Goal: Information Seeking & Learning: Learn about a topic

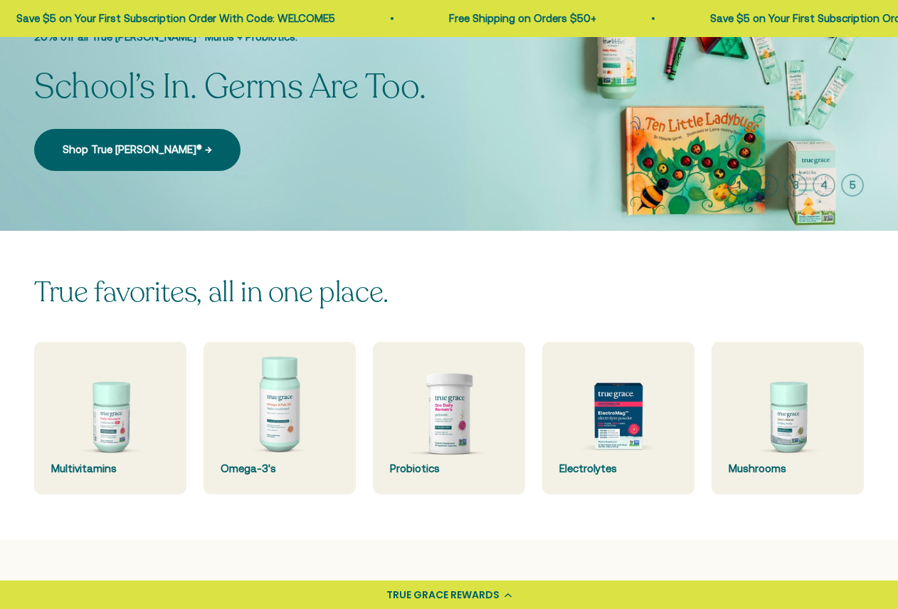
scroll to position [140, 0]
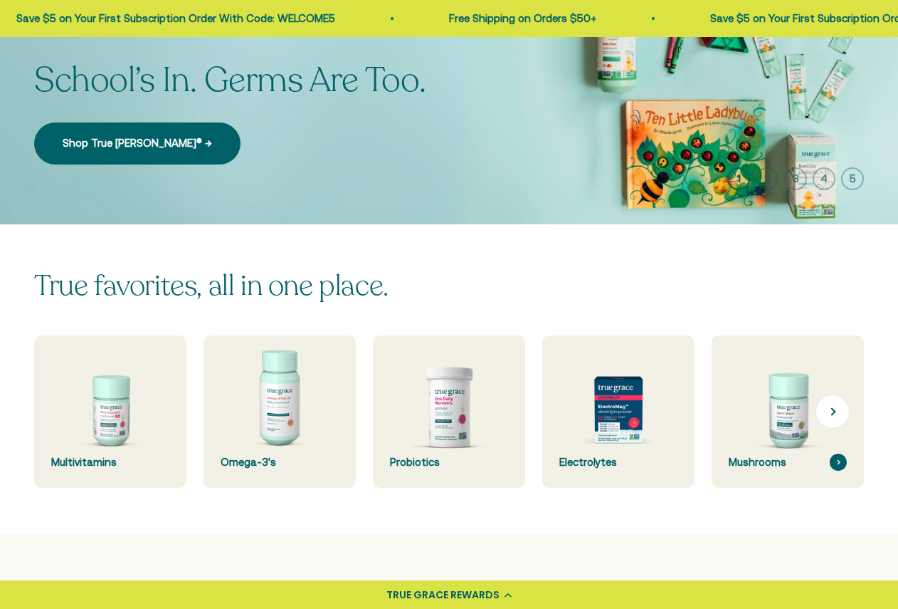
click at [783, 394] on img at bounding box center [788, 411] width 162 height 162
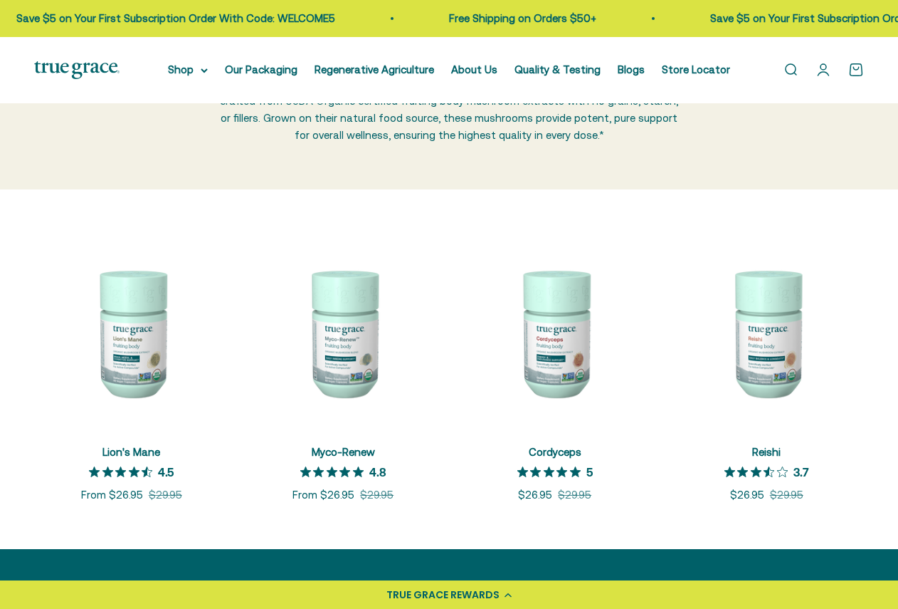
scroll to position [153, 0]
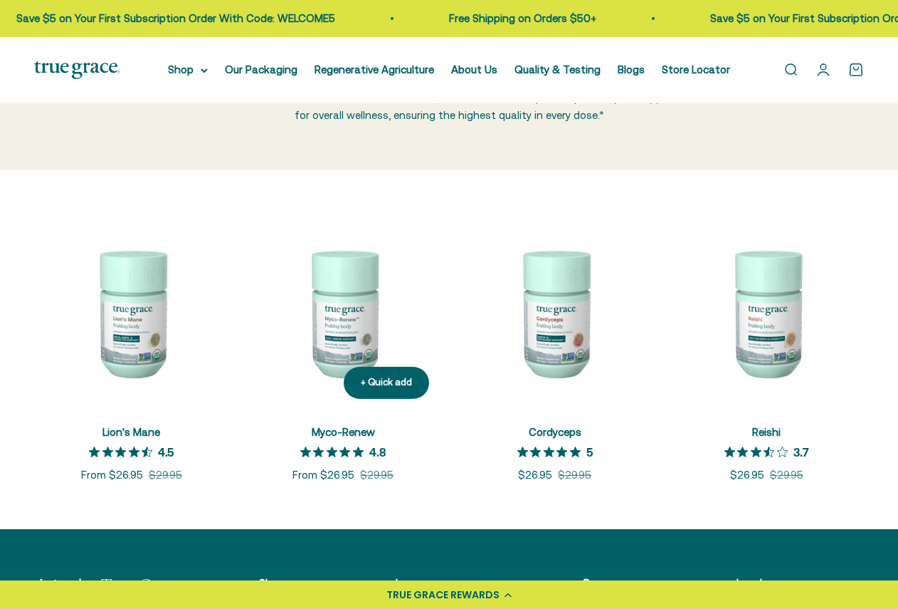
click at [338, 339] on img at bounding box center [343, 312] width 195 height 195
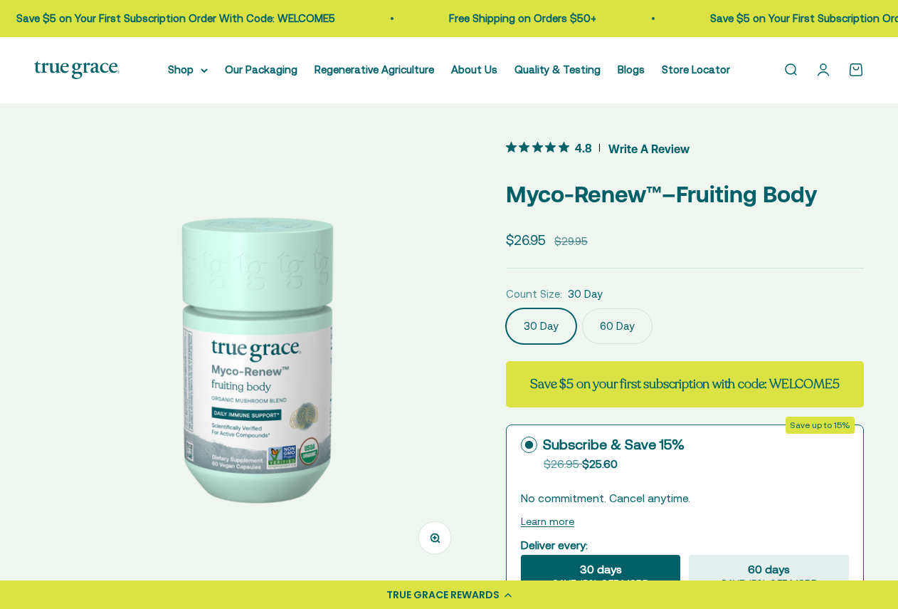
click at [309, 431] on img at bounding box center [253, 356] width 438 height 438
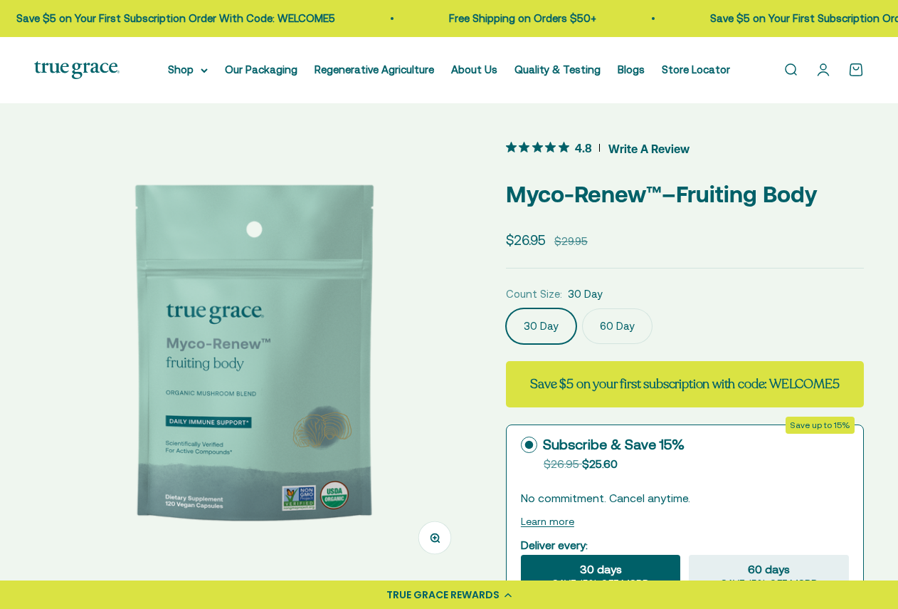
click at [309, 431] on img at bounding box center [253, 356] width 438 height 438
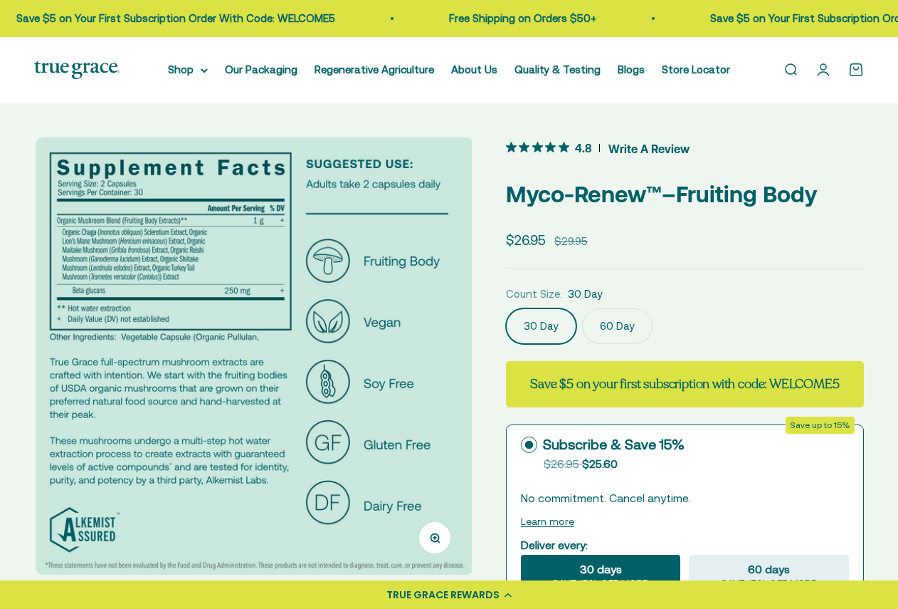
scroll to position [0, 893]
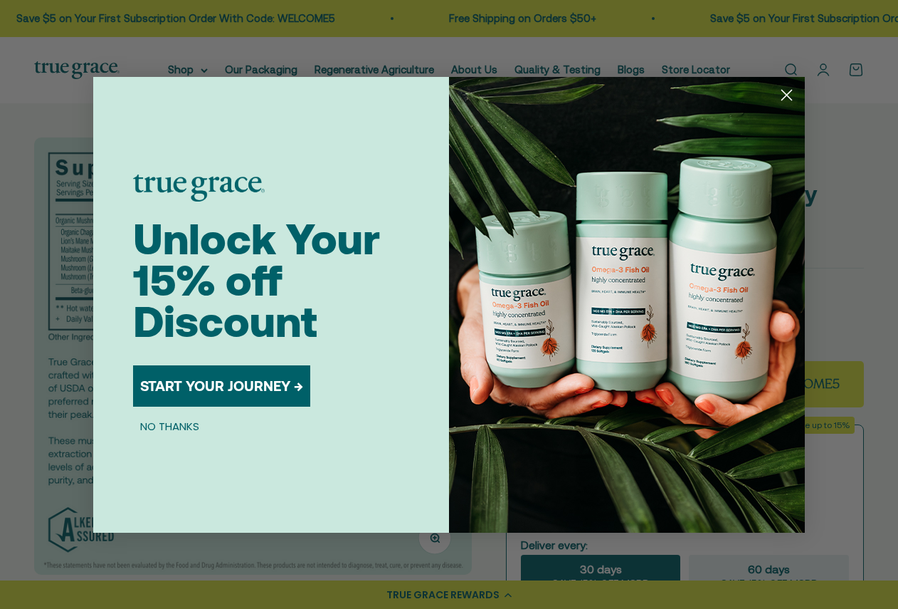
click at [791, 93] on circle "Close dialog" at bounding box center [786, 94] width 23 height 23
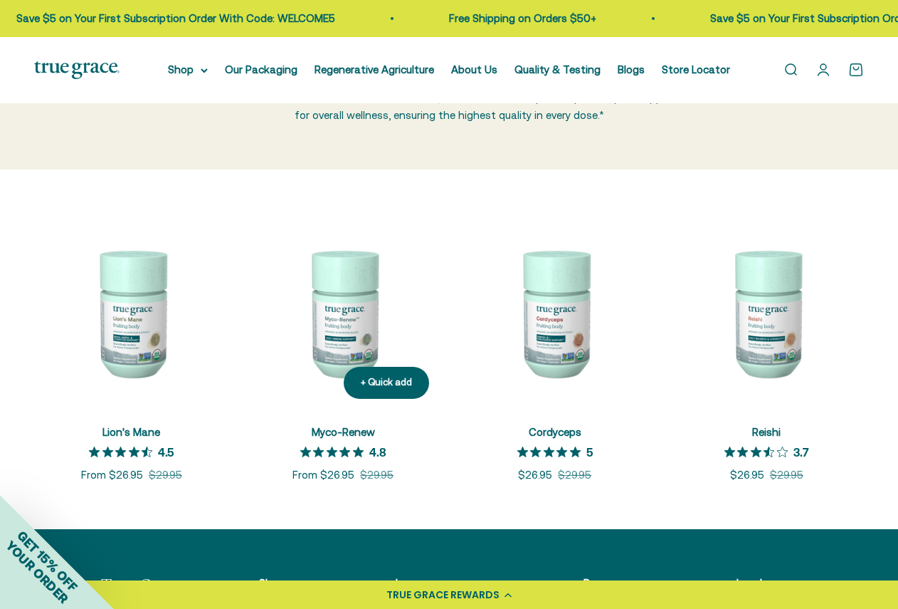
click at [339, 338] on img at bounding box center [343, 312] width 195 height 195
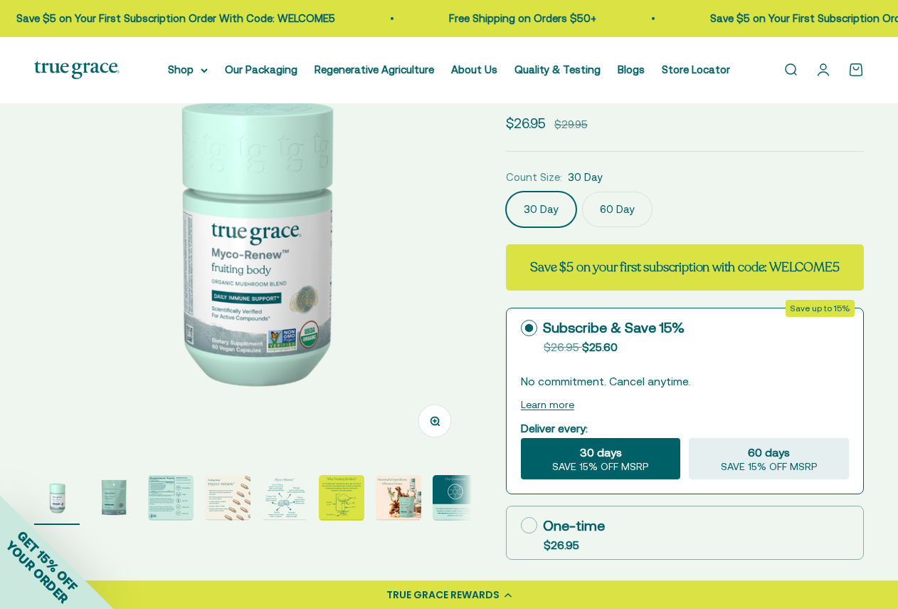
scroll to position [118, 0]
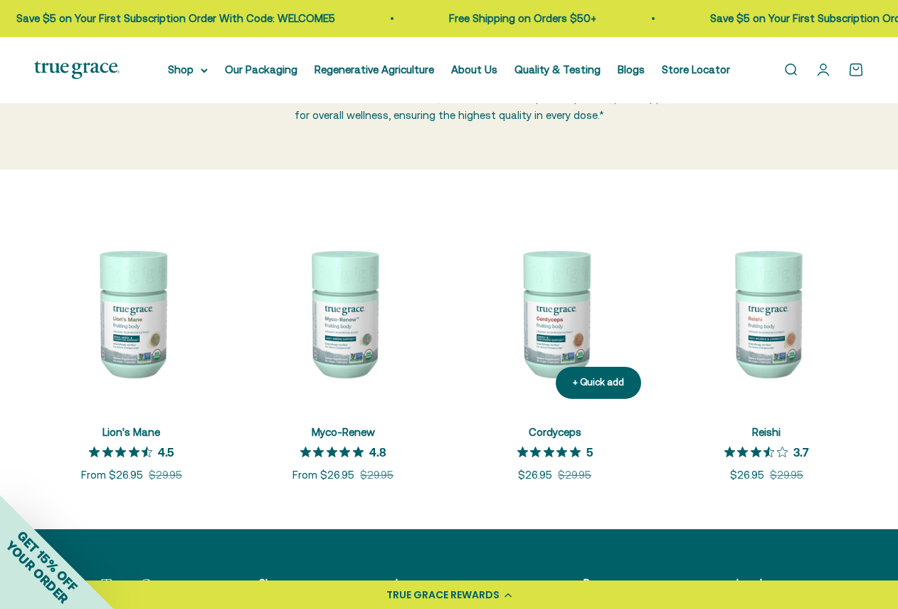
click at [612, 334] on img at bounding box center [555, 312] width 195 height 195
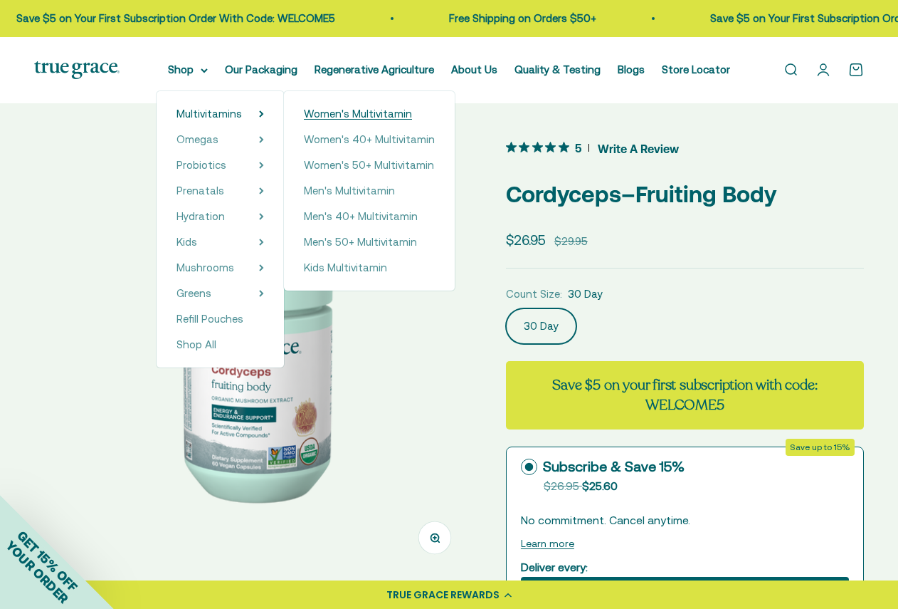
click at [324, 117] on span "Women's Multivitamin" at bounding box center [358, 113] width 108 height 12
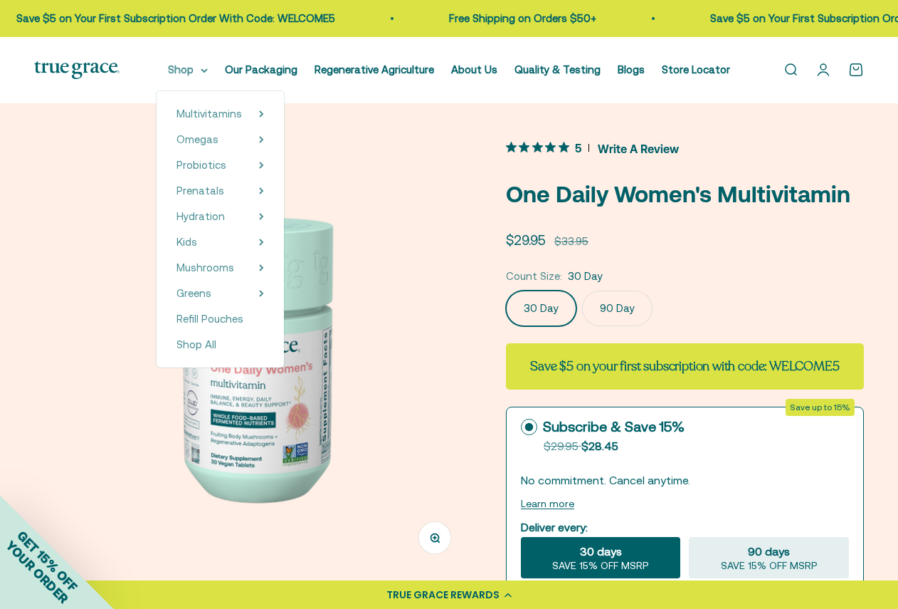
click at [192, 73] on summary "Shop" at bounding box center [188, 69] width 40 height 17
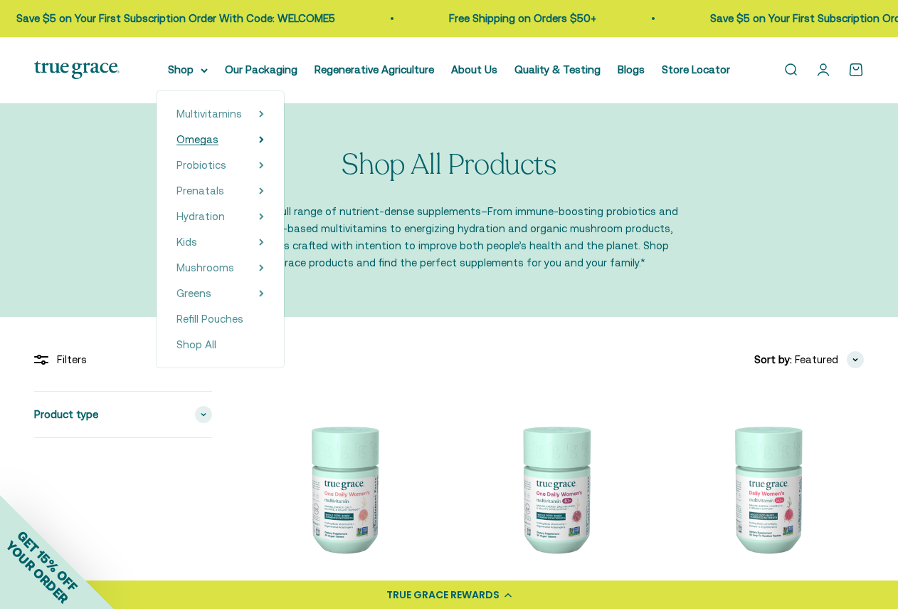
click at [210, 139] on span "Omegas" at bounding box center [198, 139] width 42 height 12
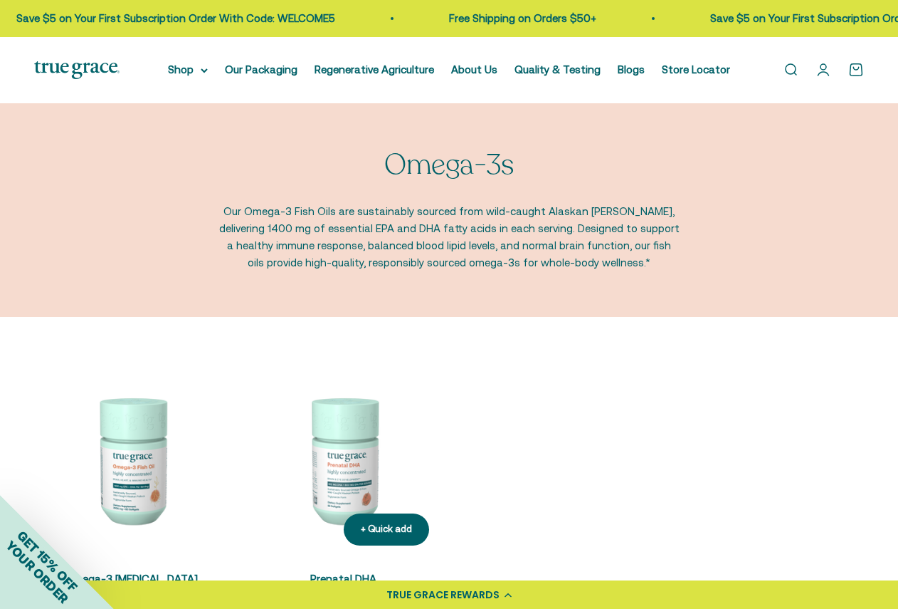
click at [347, 473] on img at bounding box center [343, 459] width 195 height 195
click at [290, 70] on link "Our Packaging" at bounding box center [261, 69] width 73 height 12
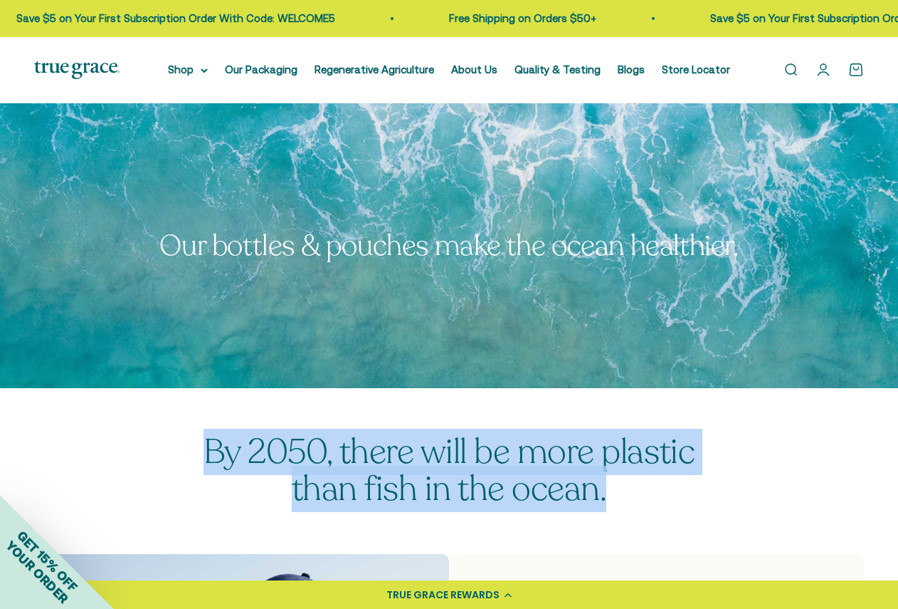
drag, startPoint x: 622, startPoint y: 490, endPoint x: 179, endPoint y: 448, distance: 444.8
click at [179, 448] on p "By 2050, there will be more plastic than fish in the ocean." at bounding box center [449, 470] width 555 height 75
click at [258, 460] on p "By 2050, there will be more plastic than fish in the ocean." at bounding box center [449, 470] width 555 height 75
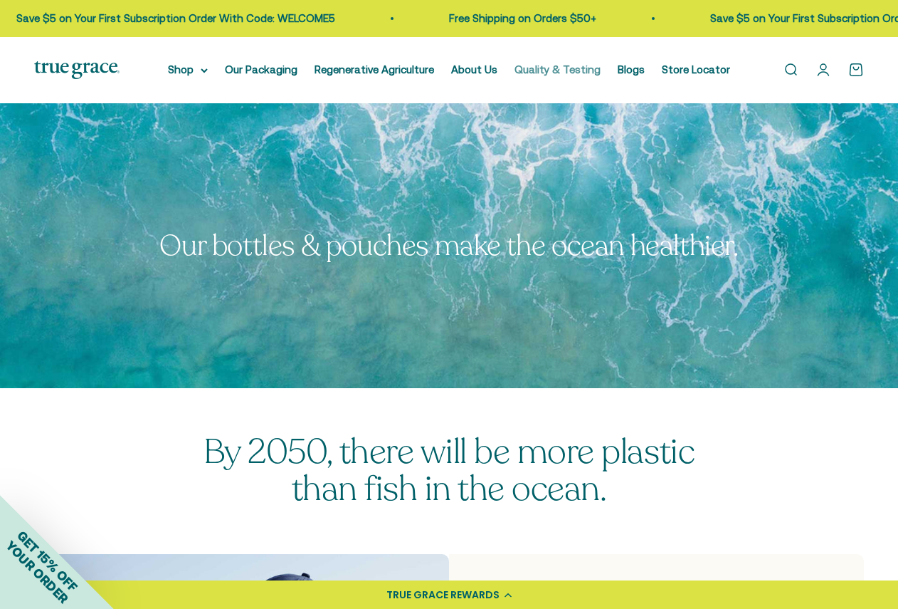
click at [523, 69] on link "Quality & Testing" at bounding box center [558, 69] width 86 height 12
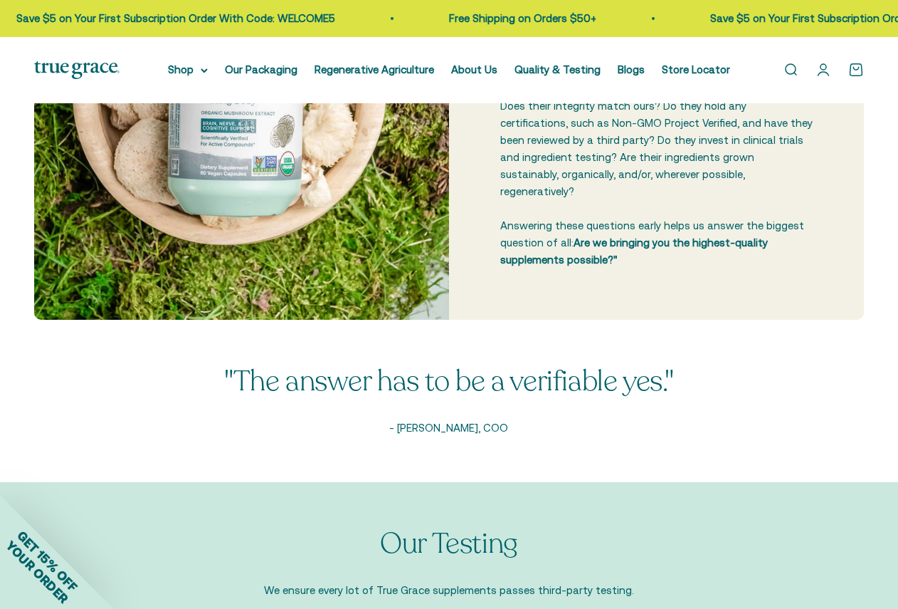
scroll to position [305, 0]
